Goal: Task Accomplishment & Management: Complete application form

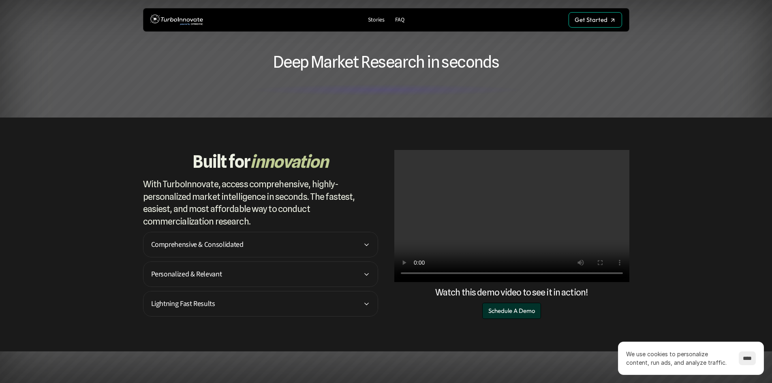
scroll to position [446, 0]
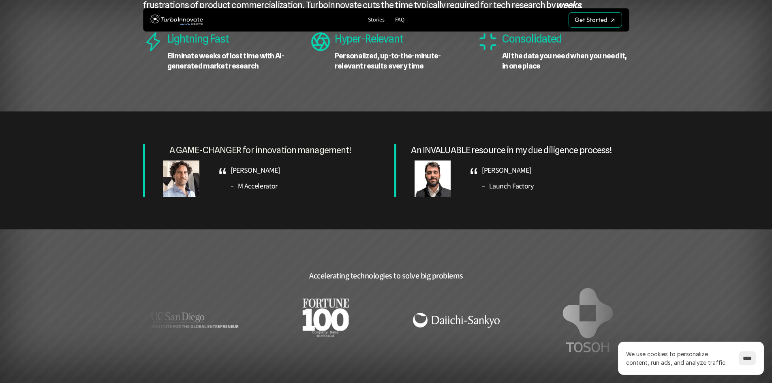
click at [312, 118] on div "A GAME-CHANGER for innovation management! “ [PERSON_NAME] - M Accelerator An IN…" at bounding box center [386, 170] width 486 height 118
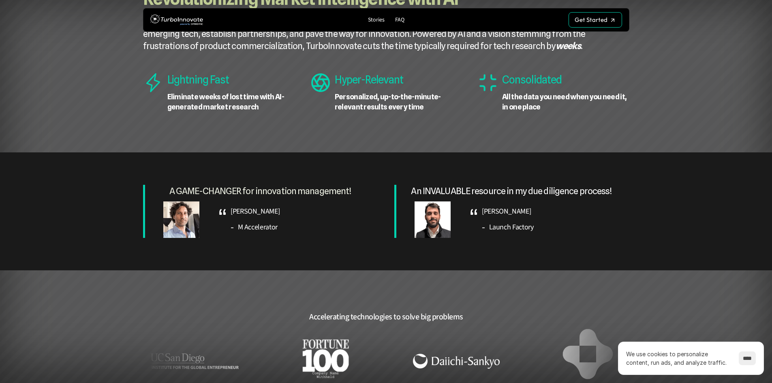
scroll to position [405, 0]
drag, startPoint x: 232, startPoint y: 210, endPoint x: 303, endPoint y: 213, distance: 71.8
click at [303, 213] on p "[PERSON_NAME]" at bounding box center [304, 211] width 147 height 12
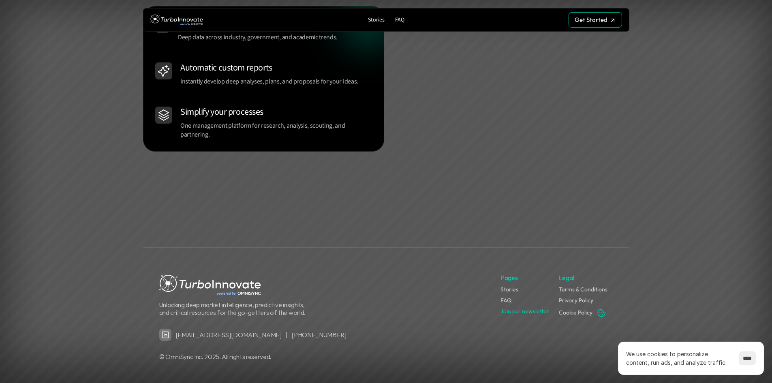
scroll to position [971, 0]
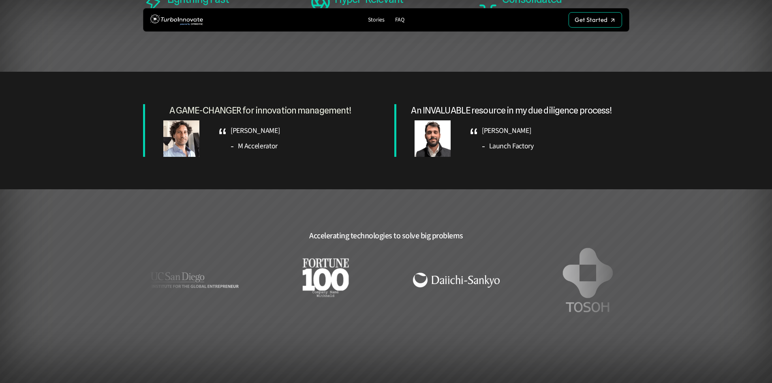
scroll to position [566, 0]
